Goal: Task Accomplishment & Management: Manage account settings

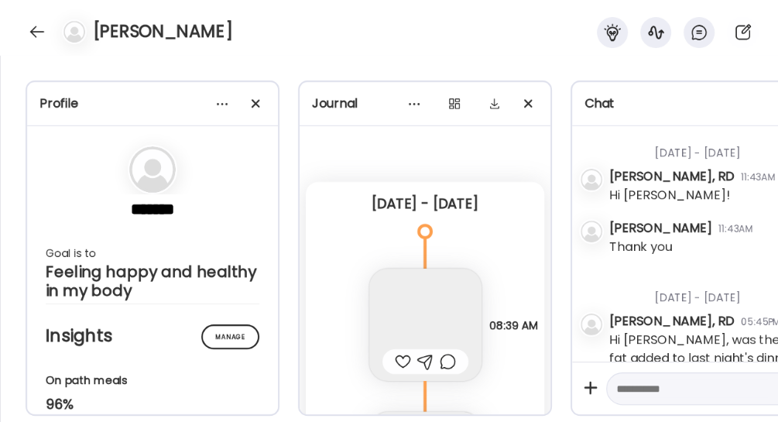
scroll to position [1613, 0]
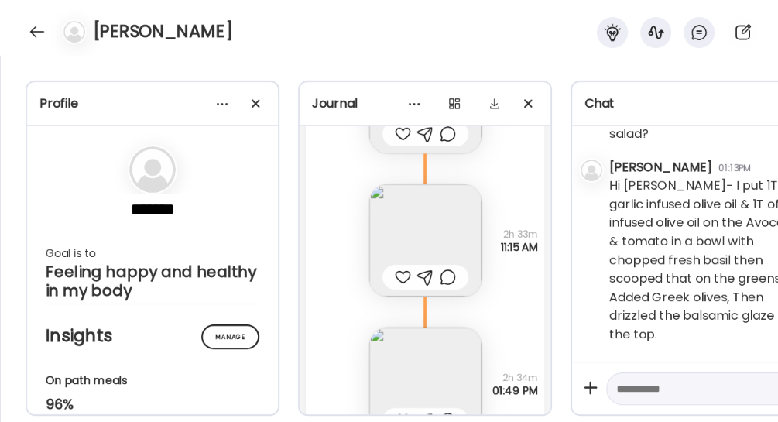
click at [38, 25] on div at bounding box center [37, 31] width 25 height 25
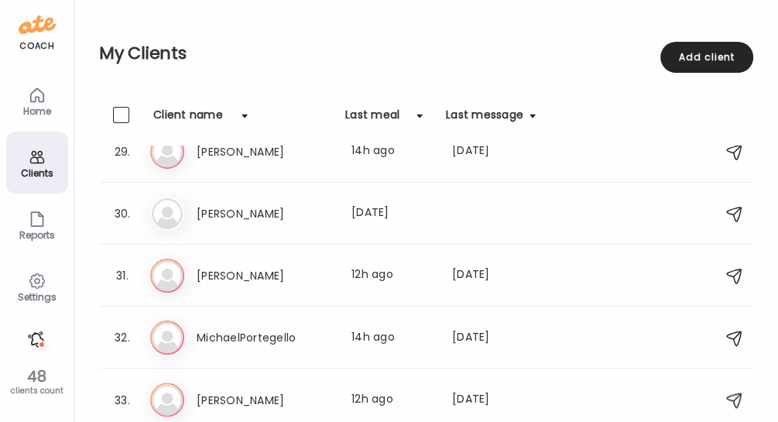
scroll to position [1759, 0]
click at [293, 159] on h3 "[PERSON_NAME]" at bounding box center [265, 151] width 136 height 19
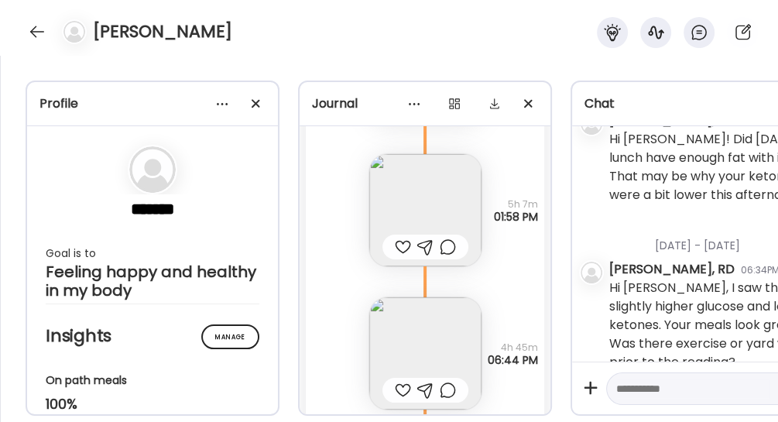
scroll to position [18184, 0]
click at [409, 207] on img at bounding box center [425, 211] width 112 height 112
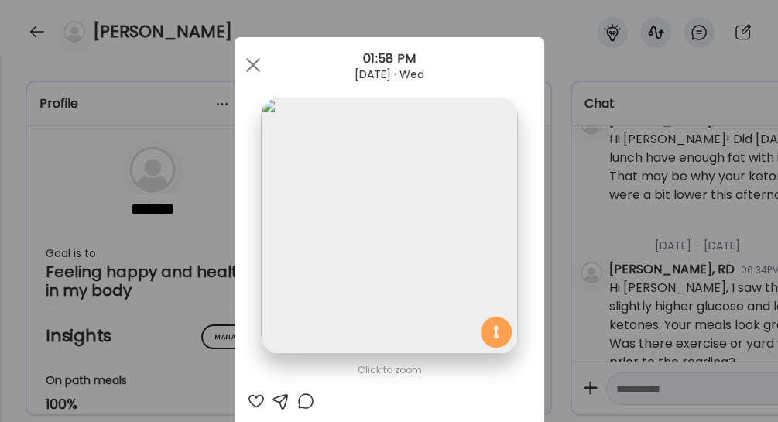
scroll to position [22, 0]
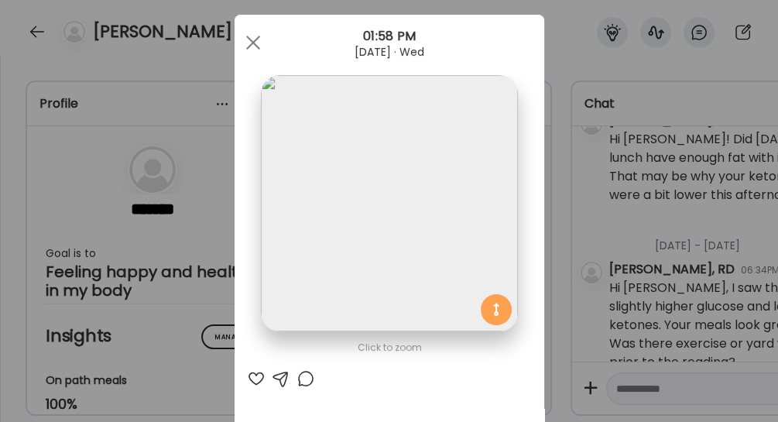
click at [241, 39] on div at bounding box center [253, 42] width 31 height 31
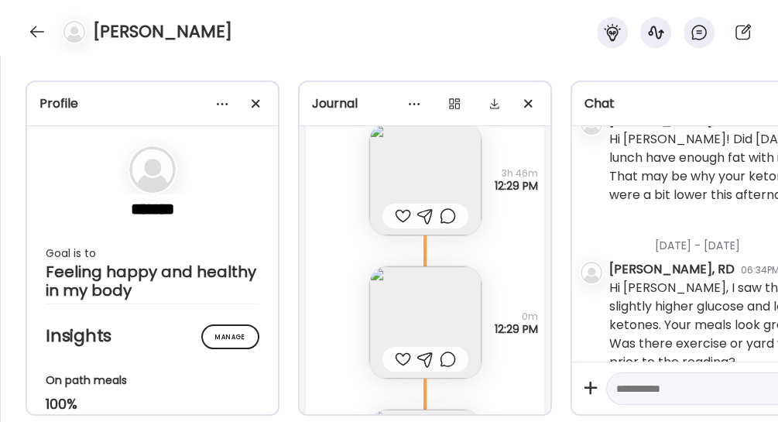
scroll to position [19576, 0]
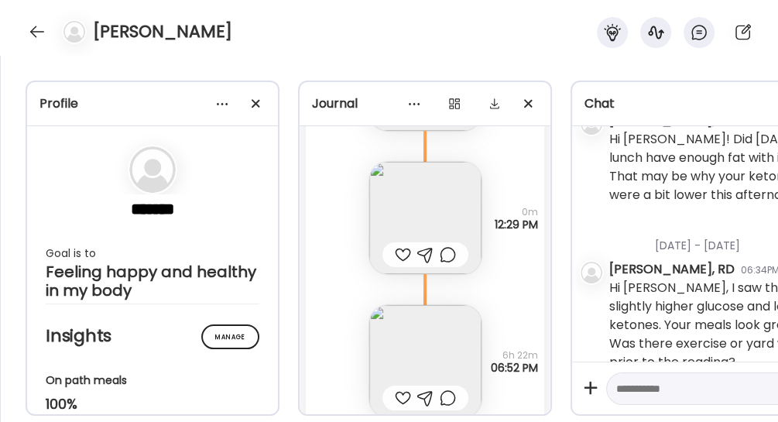
click at [399, 206] on img at bounding box center [425, 218] width 112 height 112
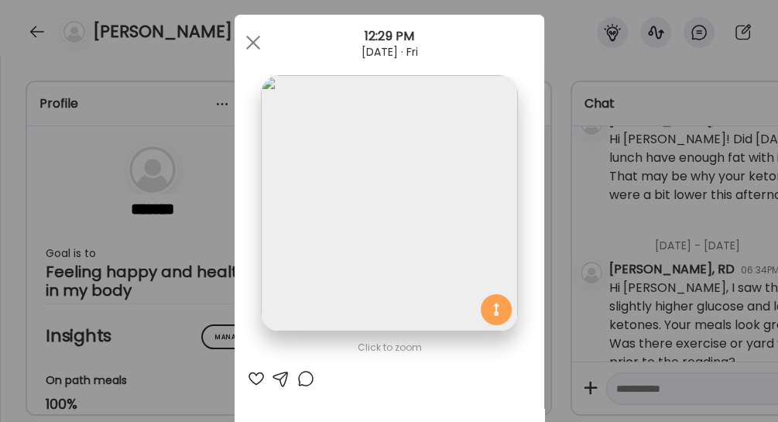
click at [254, 36] on span at bounding box center [252, 43] width 14 height 14
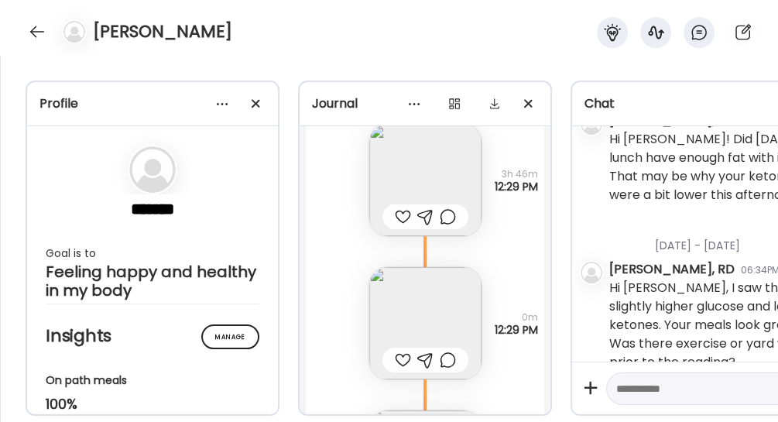
scroll to position [19469, 0]
click at [407, 168] on img at bounding box center [425, 181] width 112 height 112
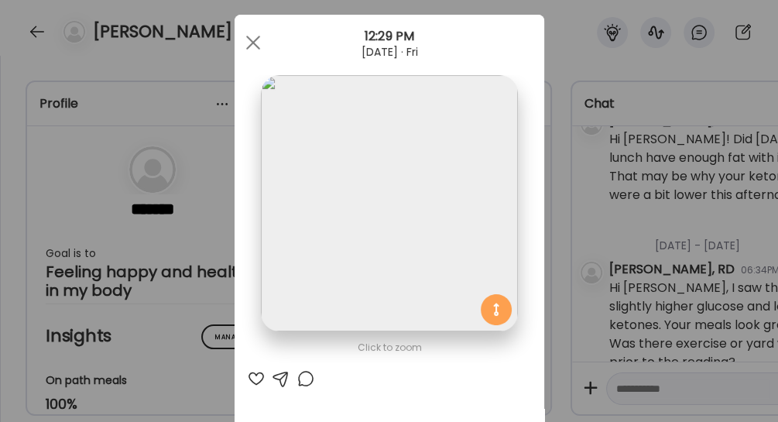
click at [407, 168] on img at bounding box center [389, 203] width 256 height 256
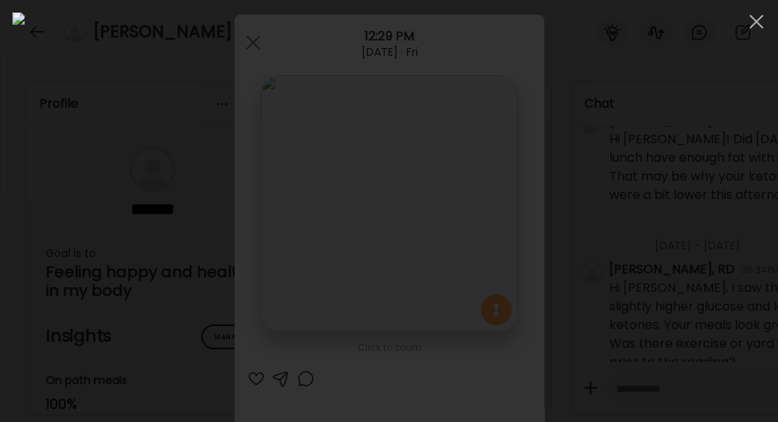
click at [754, 21] on span at bounding box center [756, 22] width 14 height 14
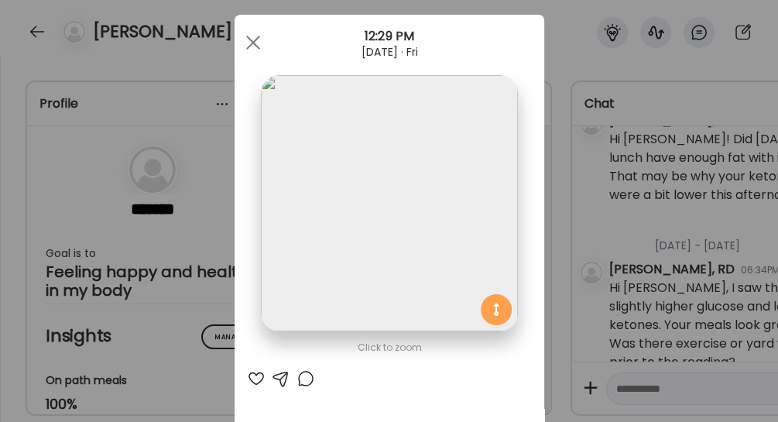
click at [248, 38] on div at bounding box center [253, 42] width 31 height 31
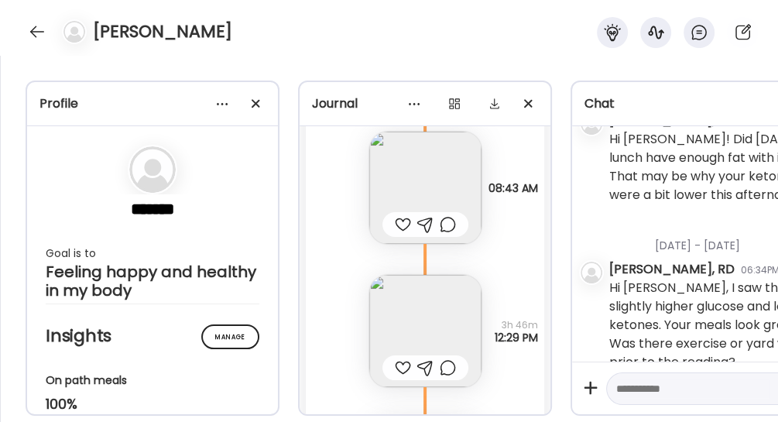
scroll to position [19337, 0]
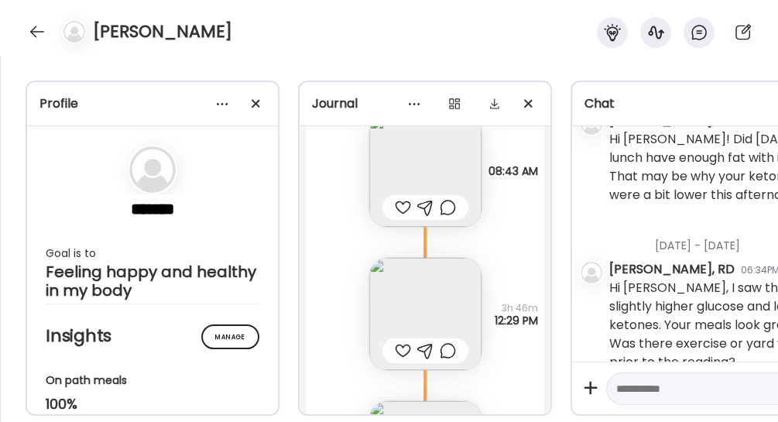
click at [421, 152] on img at bounding box center [425, 171] width 112 height 112
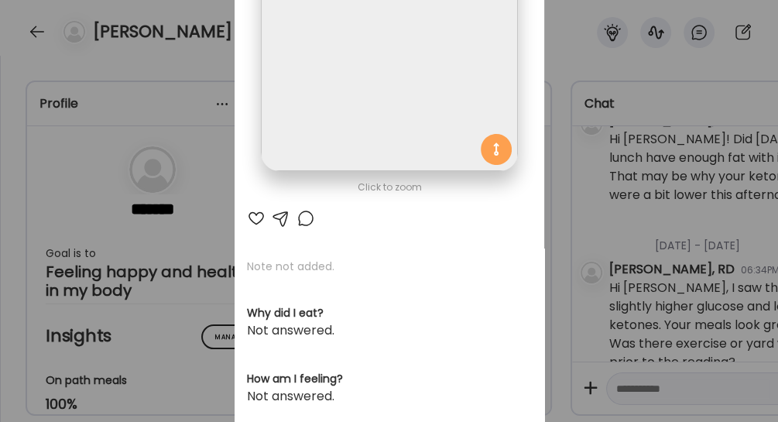
scroll to position [0, 0]
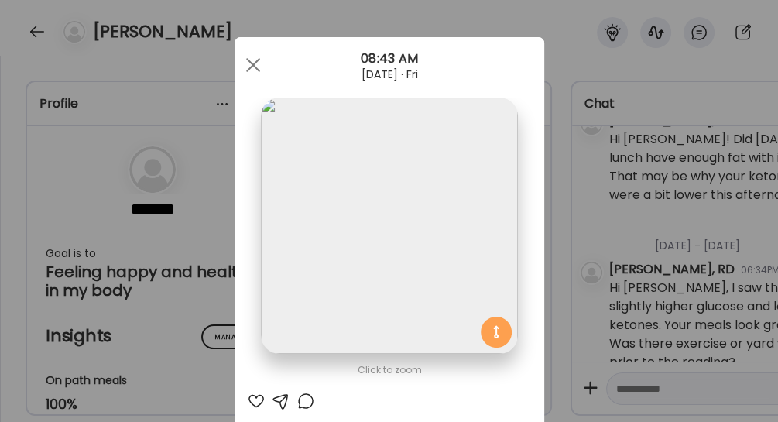
click at [248, 68] on div at bounding box center [253, 65] width 31 height 31
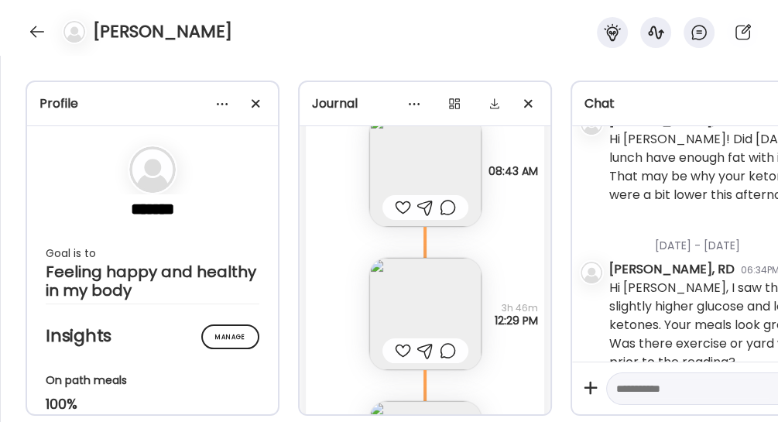
click at [38, 24] on div at bounding box center [37, 31] width 25 height 25
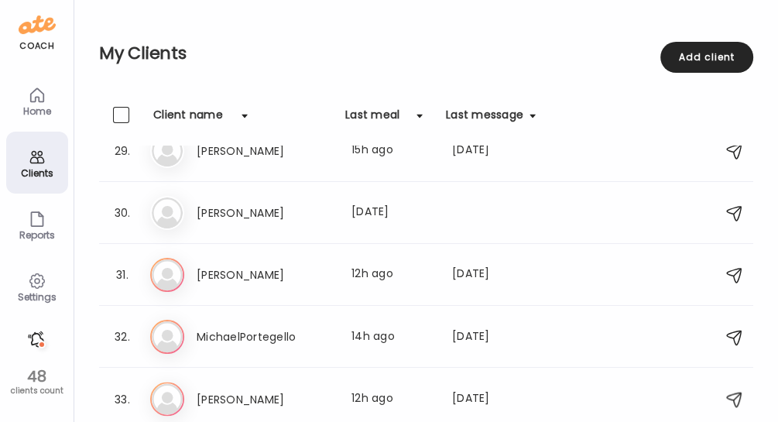
click at [36, 279] on icon at bounding box center [37, 281] width 19 height 19
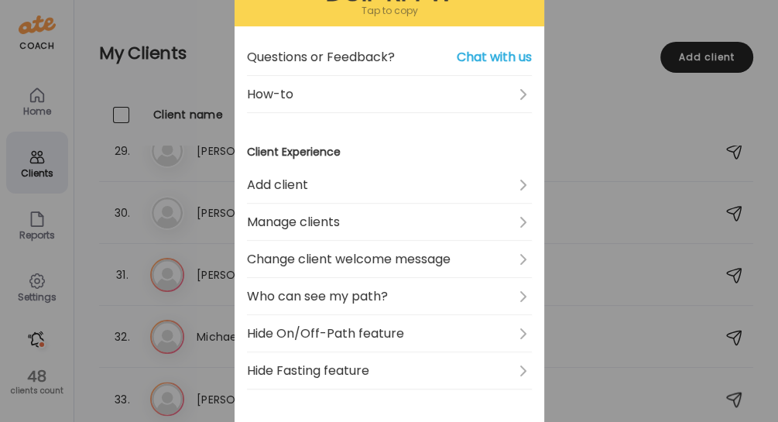
scroll to position [166, 0]
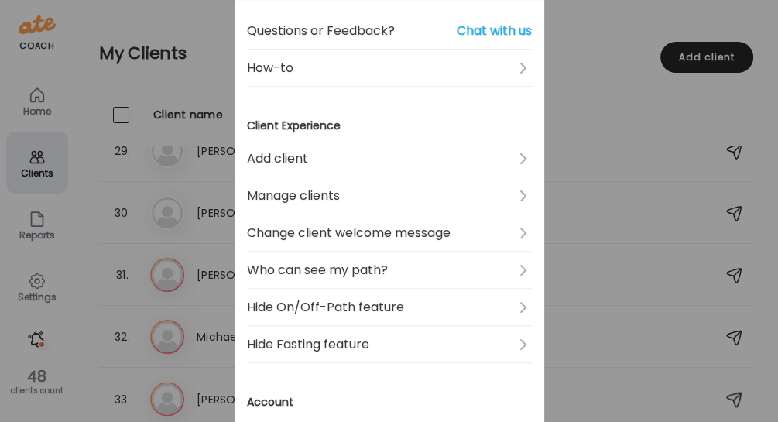
click at [414, 261] on link "Who can see my path?" at bounding box center [389, 270] width 285 height 37
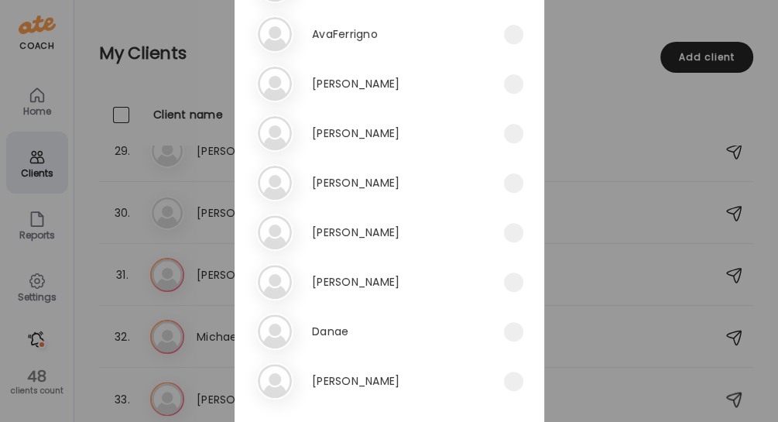
scroll to position [342, 0]
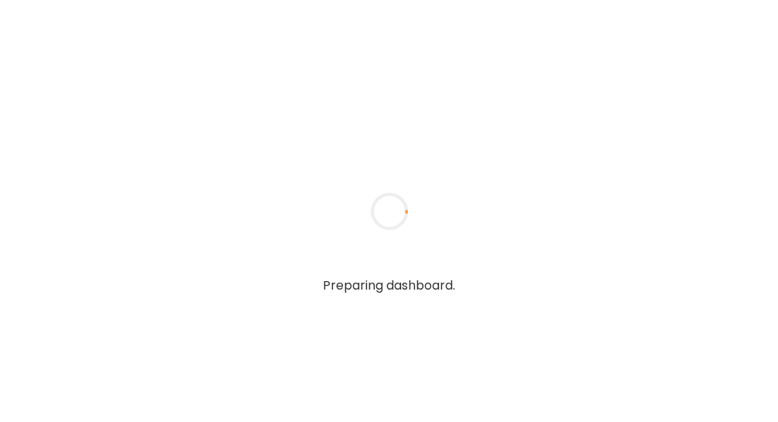
type input "**********"
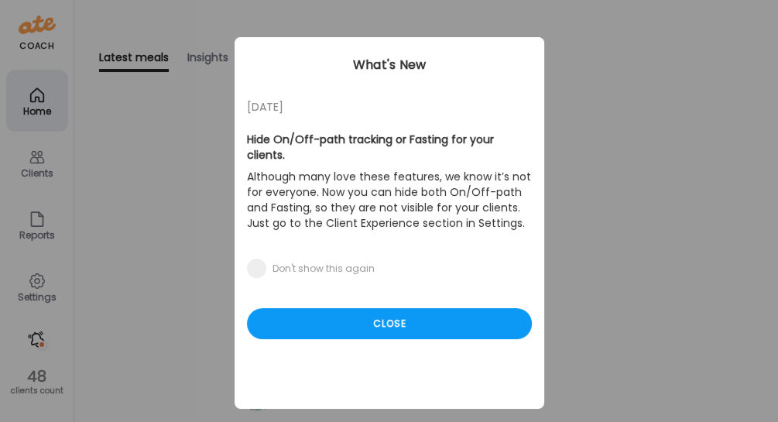
type input "**********"
click at [368, 309] on div "Close" at bounding box center [389, 323] width 285 height 31
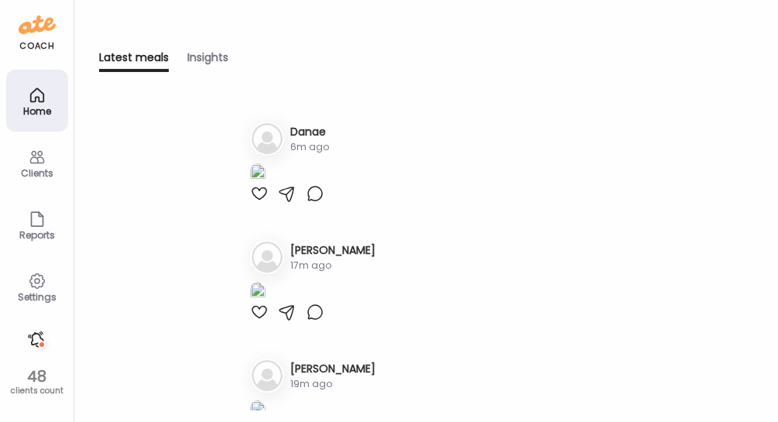
click at [53, 292] on div "Settings" at bounding box center [37, 297] width 56 height 10
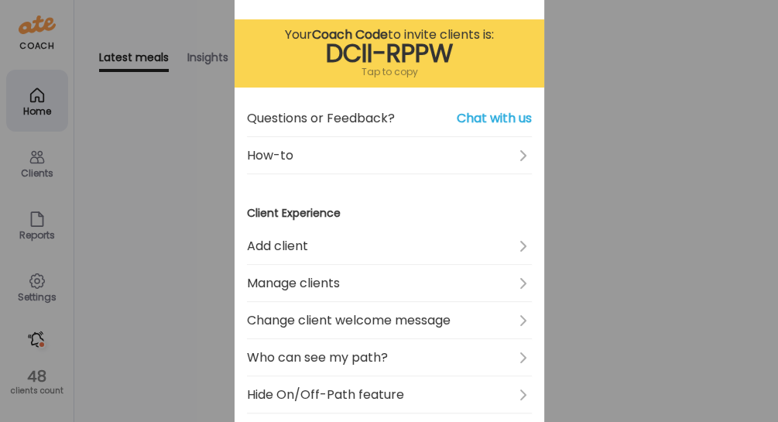
scroll to position [79, 0]
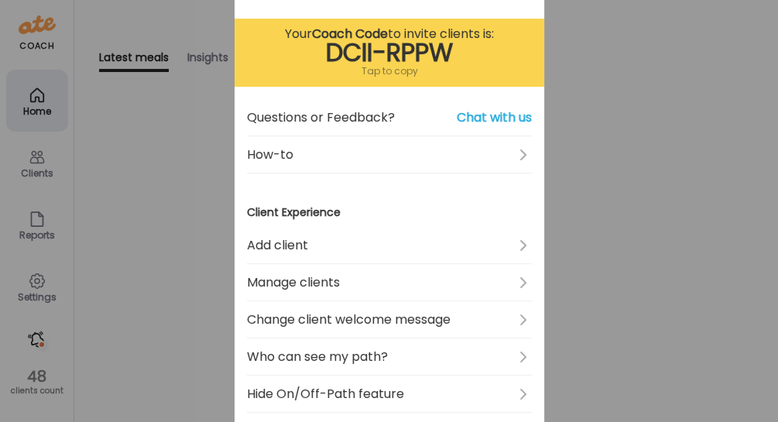
click at [384, 358] on link "Who can see my path?" at bounding box center [389, 356] width 285 height 37
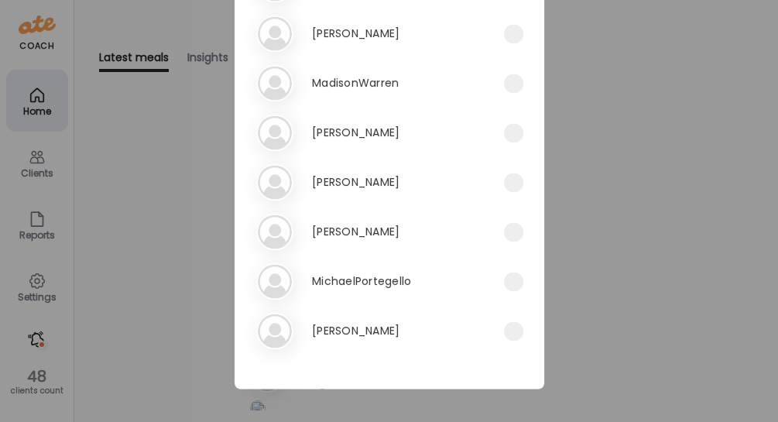
scroll to position [1486, 0]
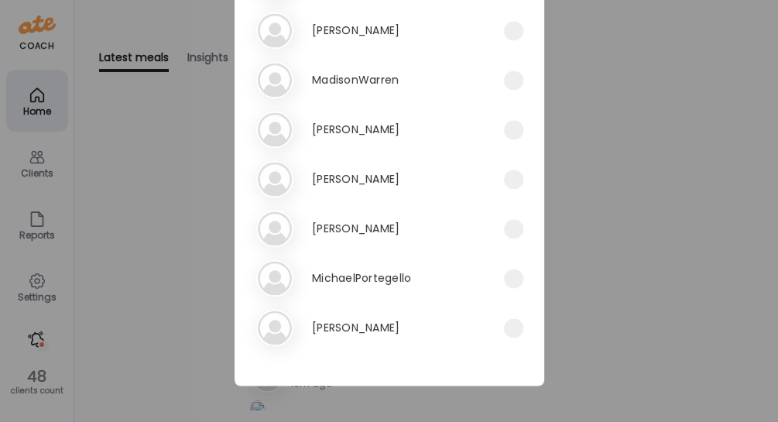
click at [509, 124] on span at bounding box center [513, 129] width 19 height 19
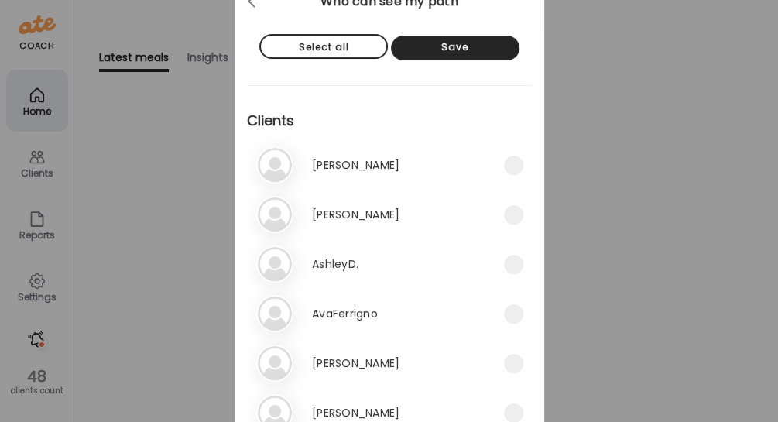
scroll to position [0, 0]
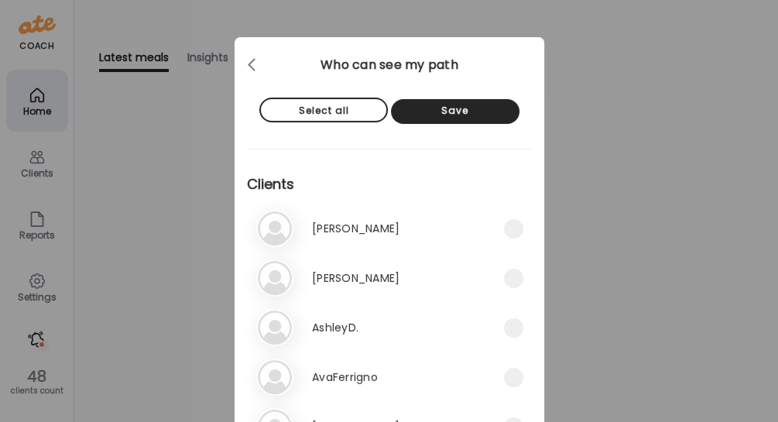
click at [434, 113] on div "Save" at bounding box center [455, 111] width 128 height 25
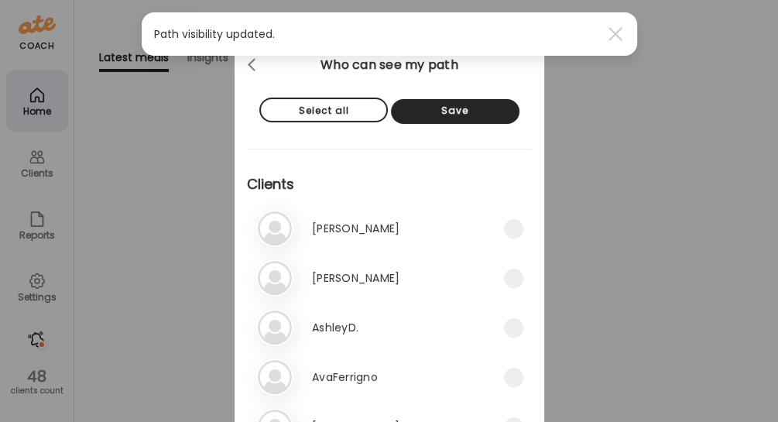
click at [615, 35] on span at bounding box center [615, 34] width 14 height 14
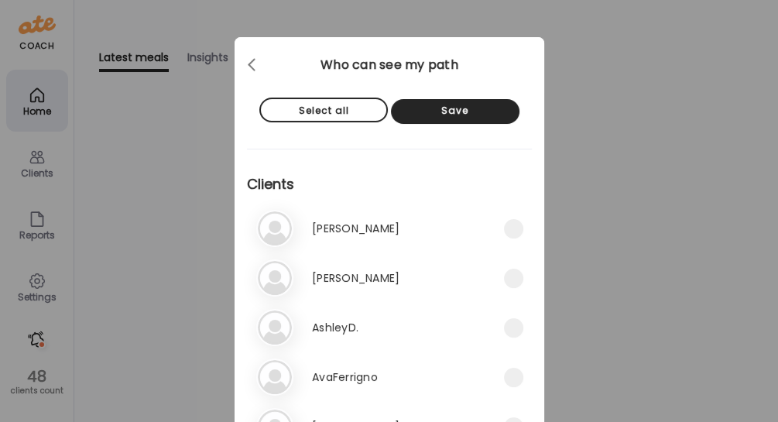
click at [248, 61] on span at bounding box center [252, 62] width 8 height 8
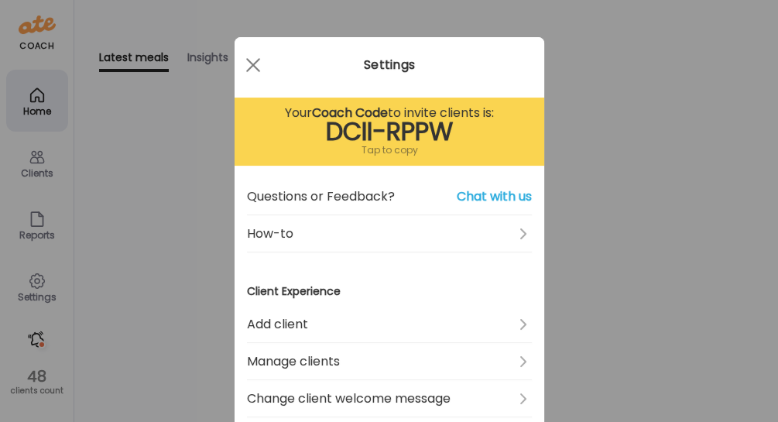
click at [255, 61] on div at bounding box center [253, 65] width 31 height 31
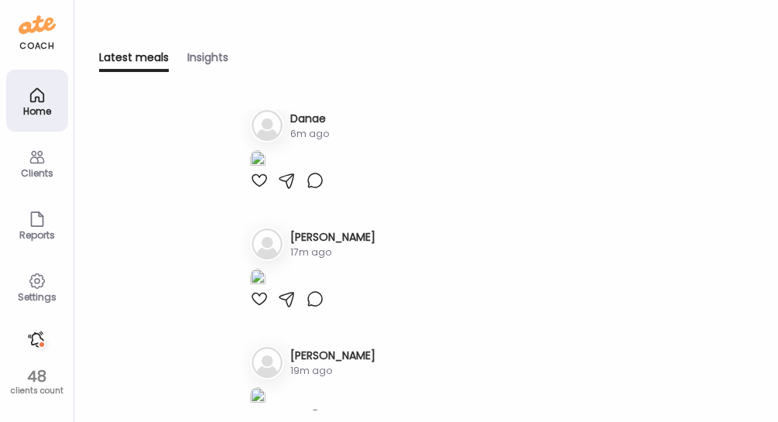
scroll to position [8, 0]
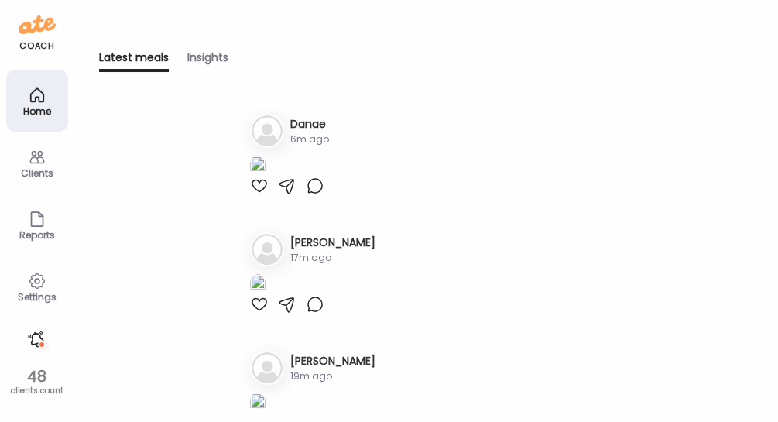
click at [34, 175] on div "Clients" at bounding box center [37, 173] width 56 height 10
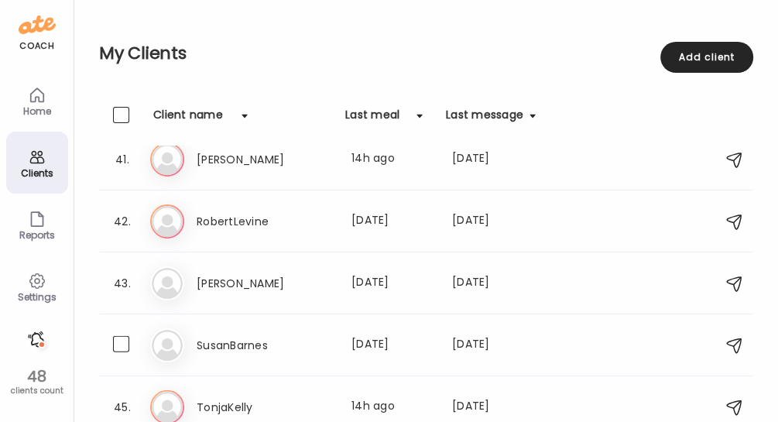
scroll to position [2682, 0]
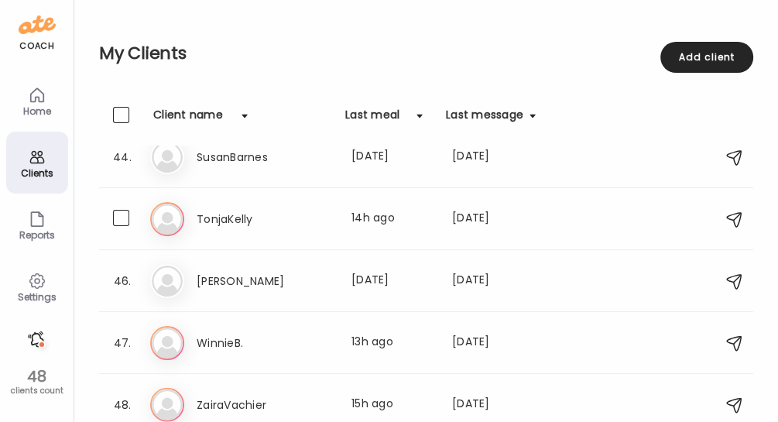
click at [310, 213] on h3 "TonjaKelly" at bounding box center [265, 219] width 136 height 19
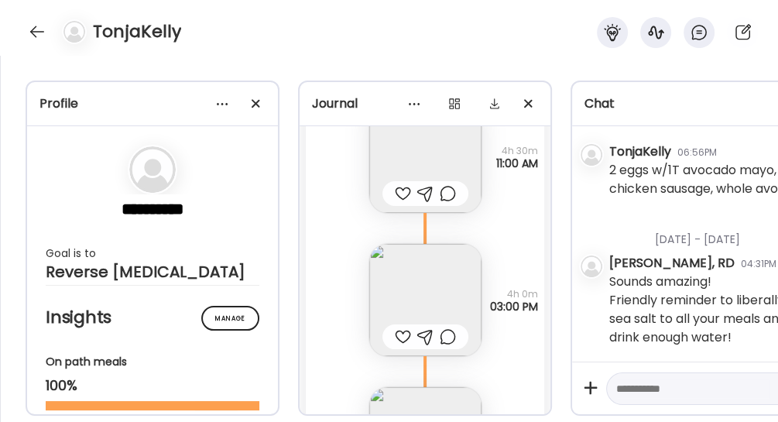
scroll to position [34997, 0]
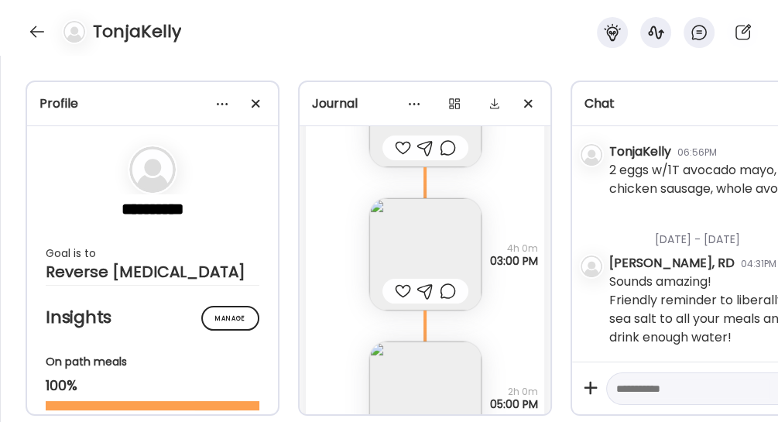
click at [413, 253] on img at bounding box center [425, 254] width 112 height 112
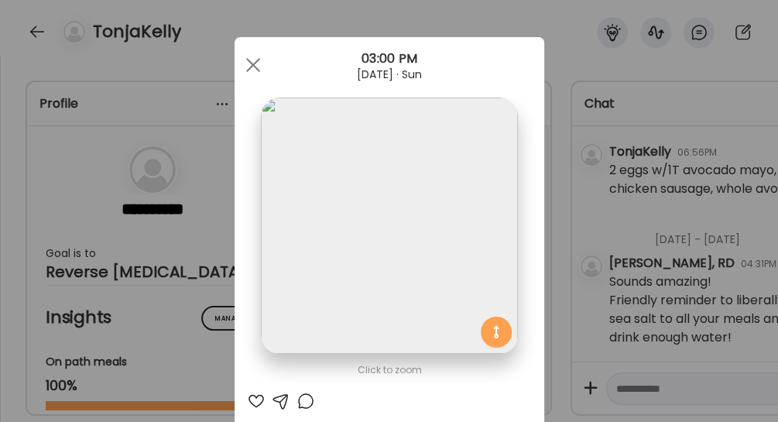
click at [248, 67] on span at bounding box center [252, 65] width 14 height 14
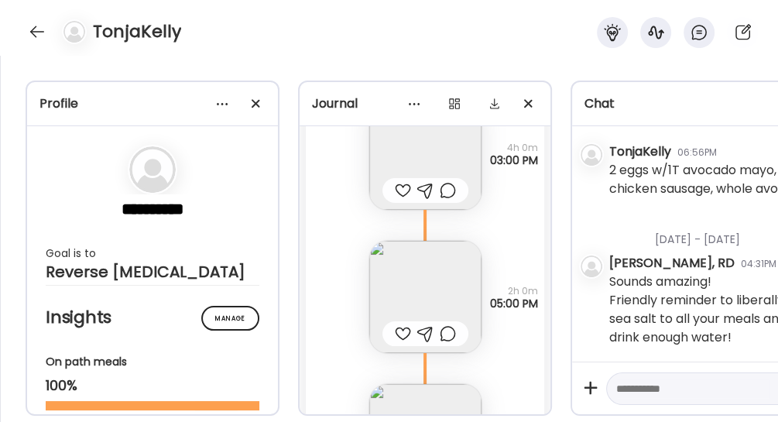
scroll to position [35098, 0]
click at [405, 279] on img at bounding box center [425, 296] width 112 height 112
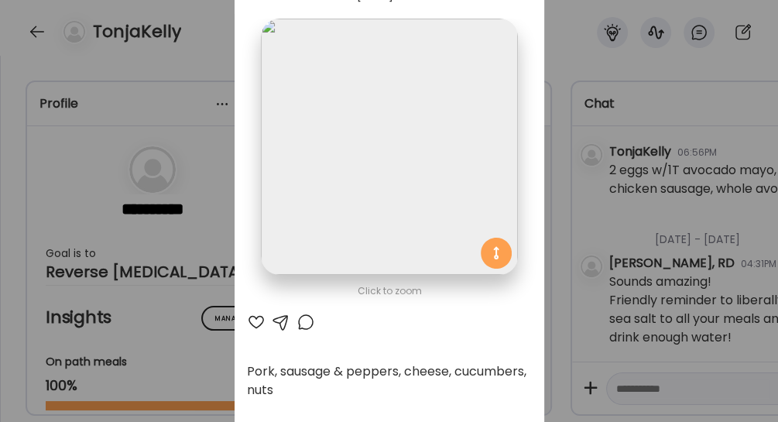
scroll to position [0, 0]
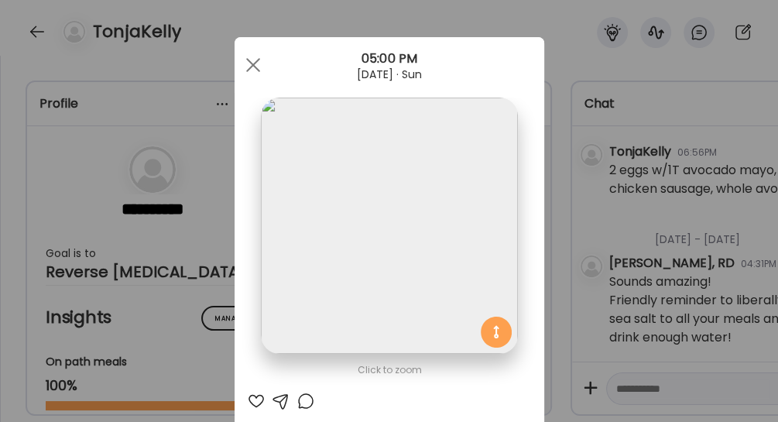
click at [248, 67] on div at bounding box center [253, 65] width 31 height 31
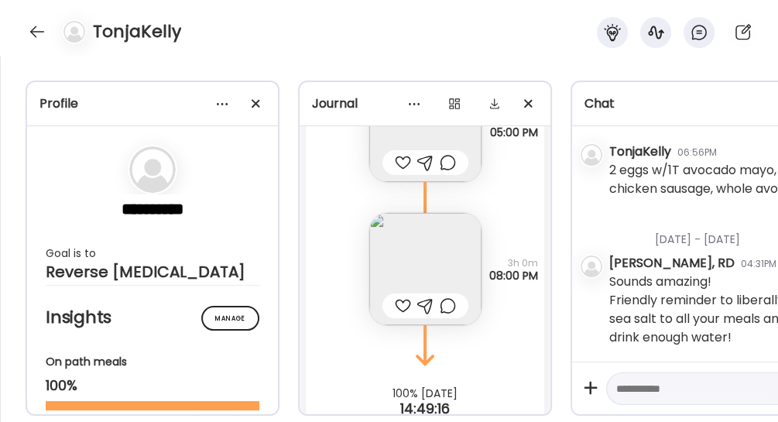
scroll to position [35318, 0]
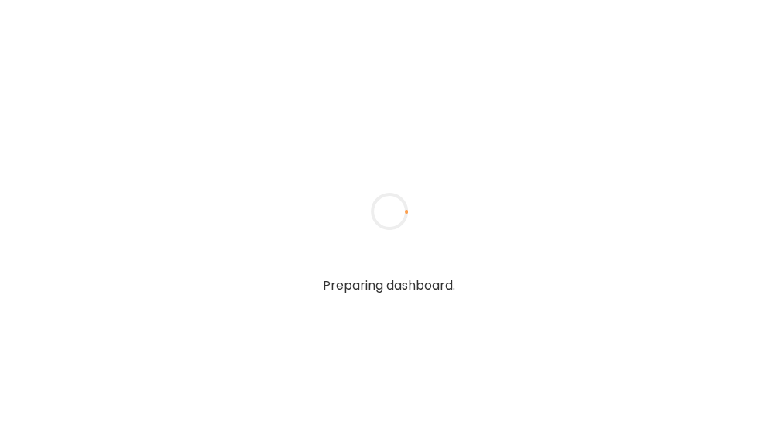
type input "**********"
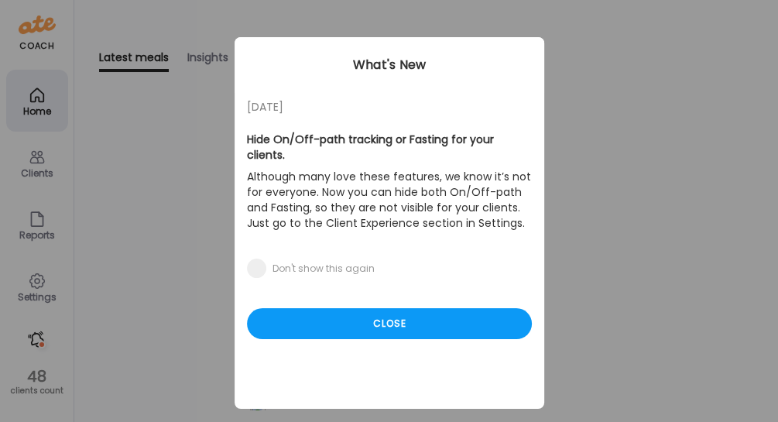
type input "**********"
click at [403, 326] on div "05/27/23 Hide On/Off-path tracking or Fasting for your clients. Although many l…" at bounding box center [390, 223] width 310 height 372
click at [353, 308] on div "Close" at bounding box center [389, 323] width 285 height 31
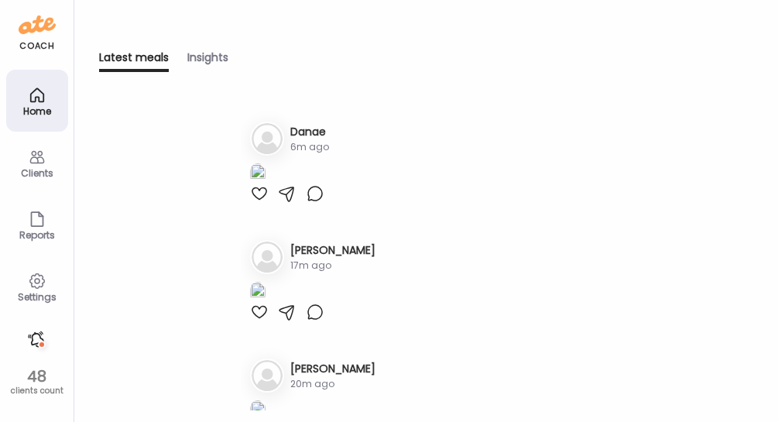
click at [28, 285] on icon at bounding box center [37, 281] width 19 height 19
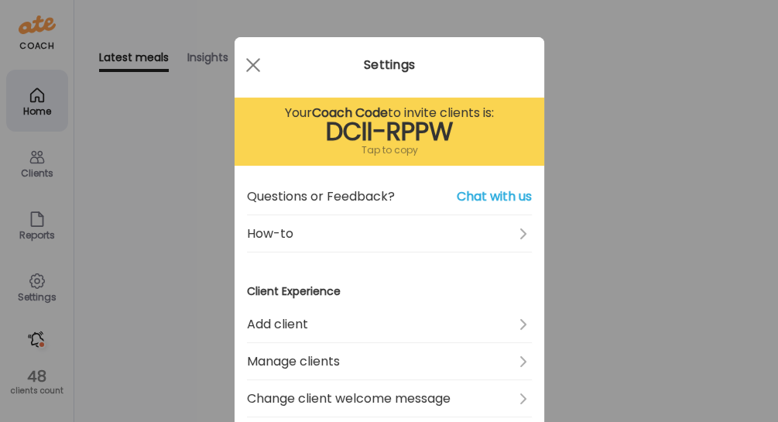
scroll to position [107, 0]
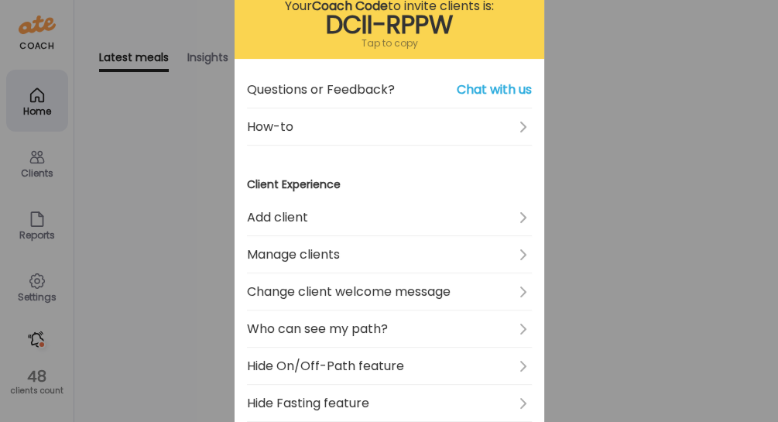
click at [332, 329] on link "Who can see my path?" at bounding box center [389, 328] width 285 height 37
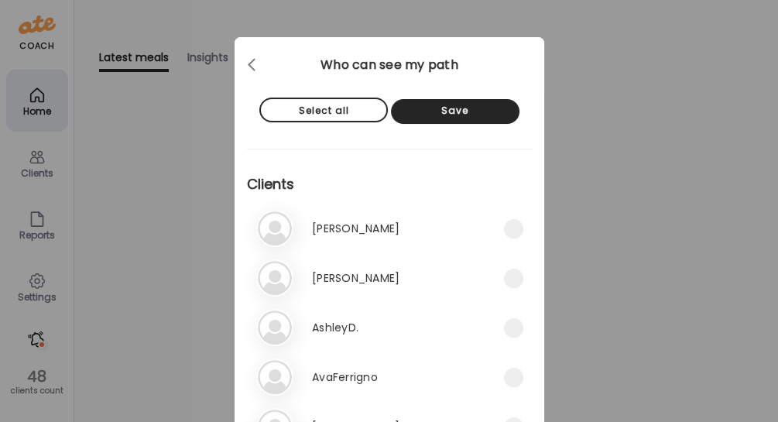
scroll to position [396, 0]
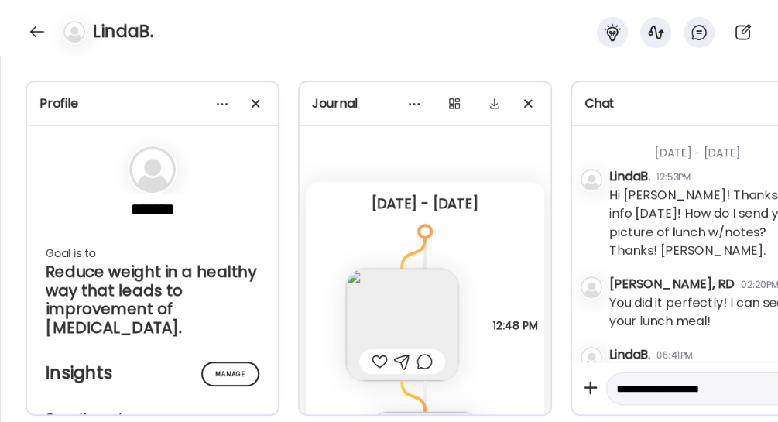
scroll to position [796, 0]
